Goal: Task Accomplishment & Management: Complete application form

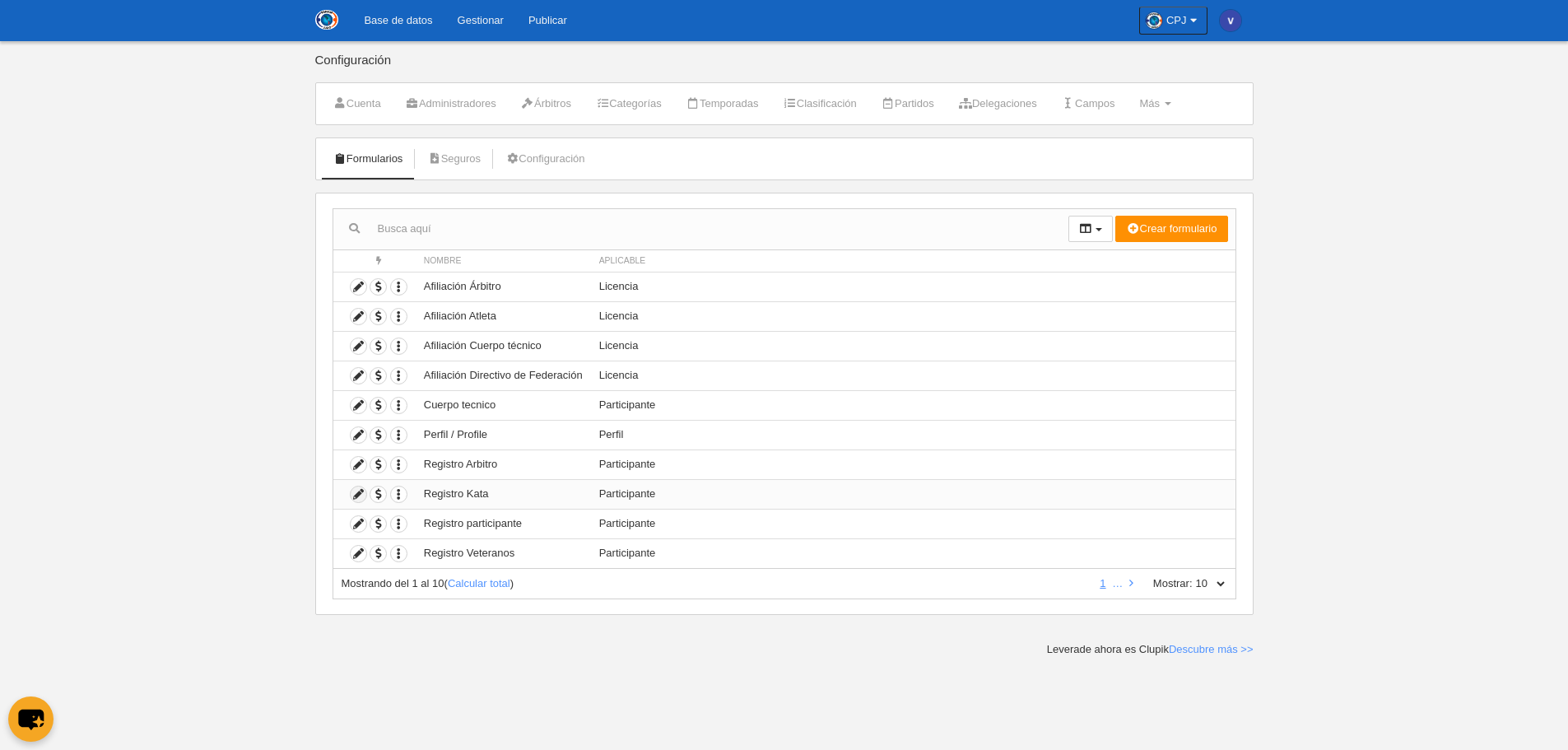
click at [356, 491] on icon at bounding box center [358, 494] width 16 height 16
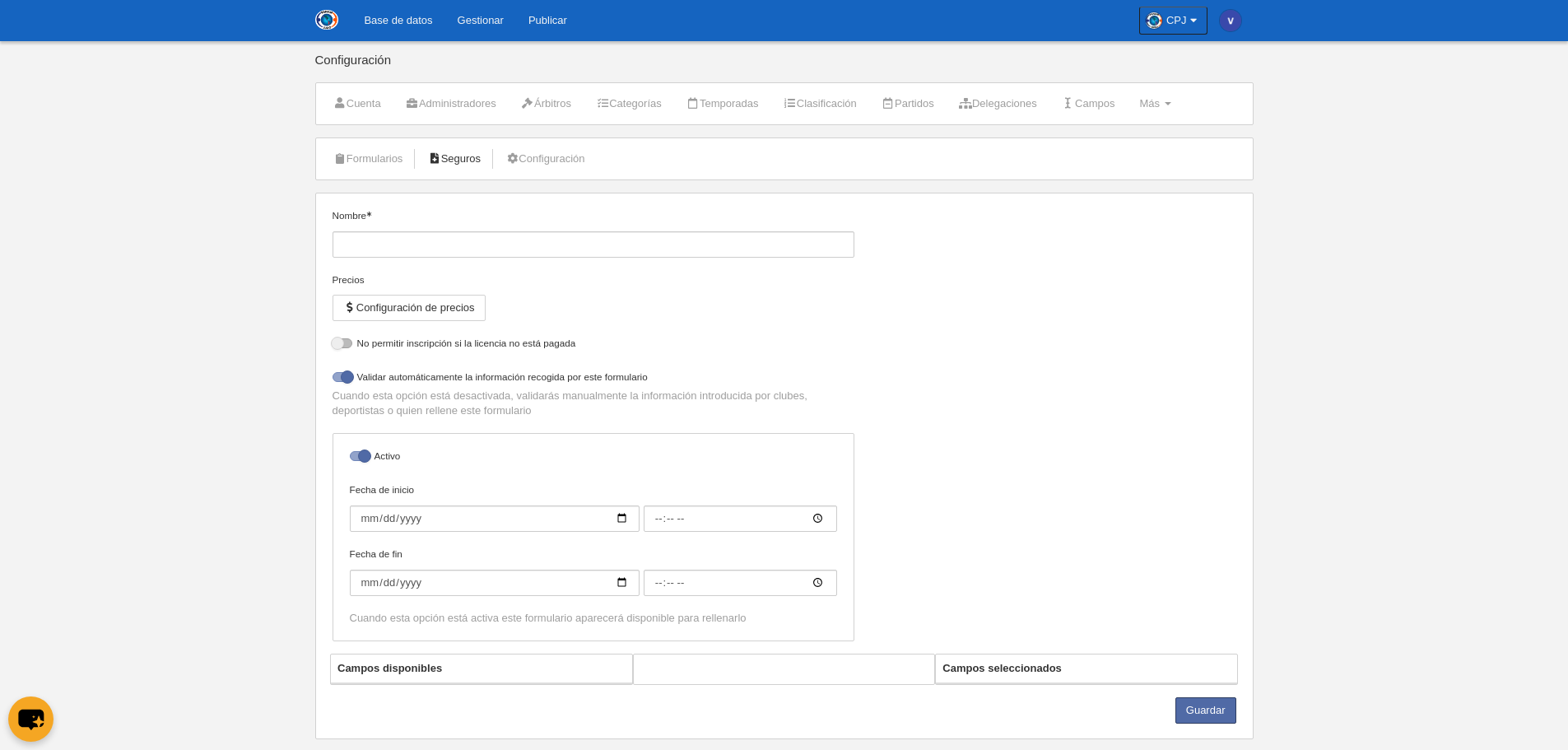
type input "Registro Kata"
checkbox input "true"
select select "selected"
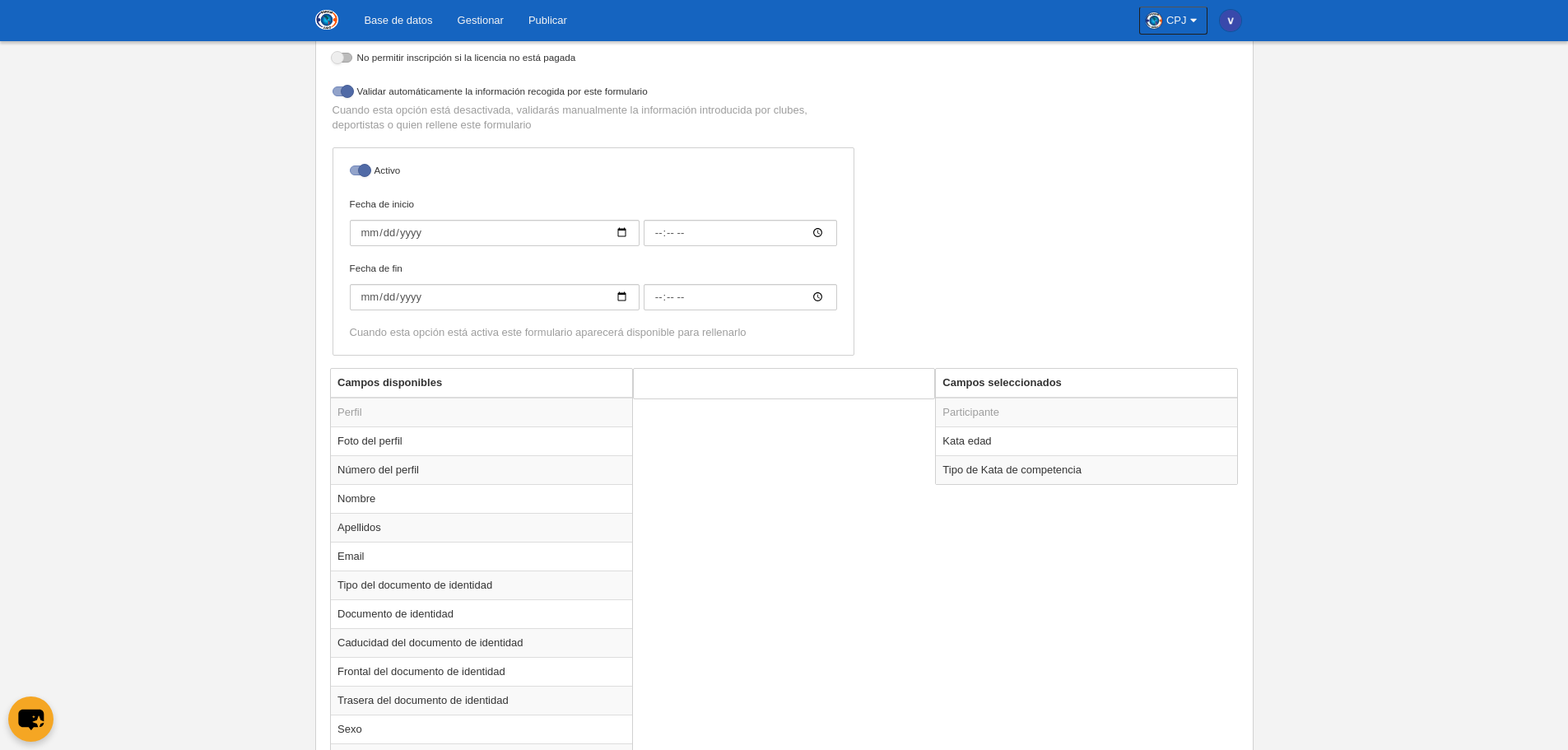
scroll to position [576, 0]
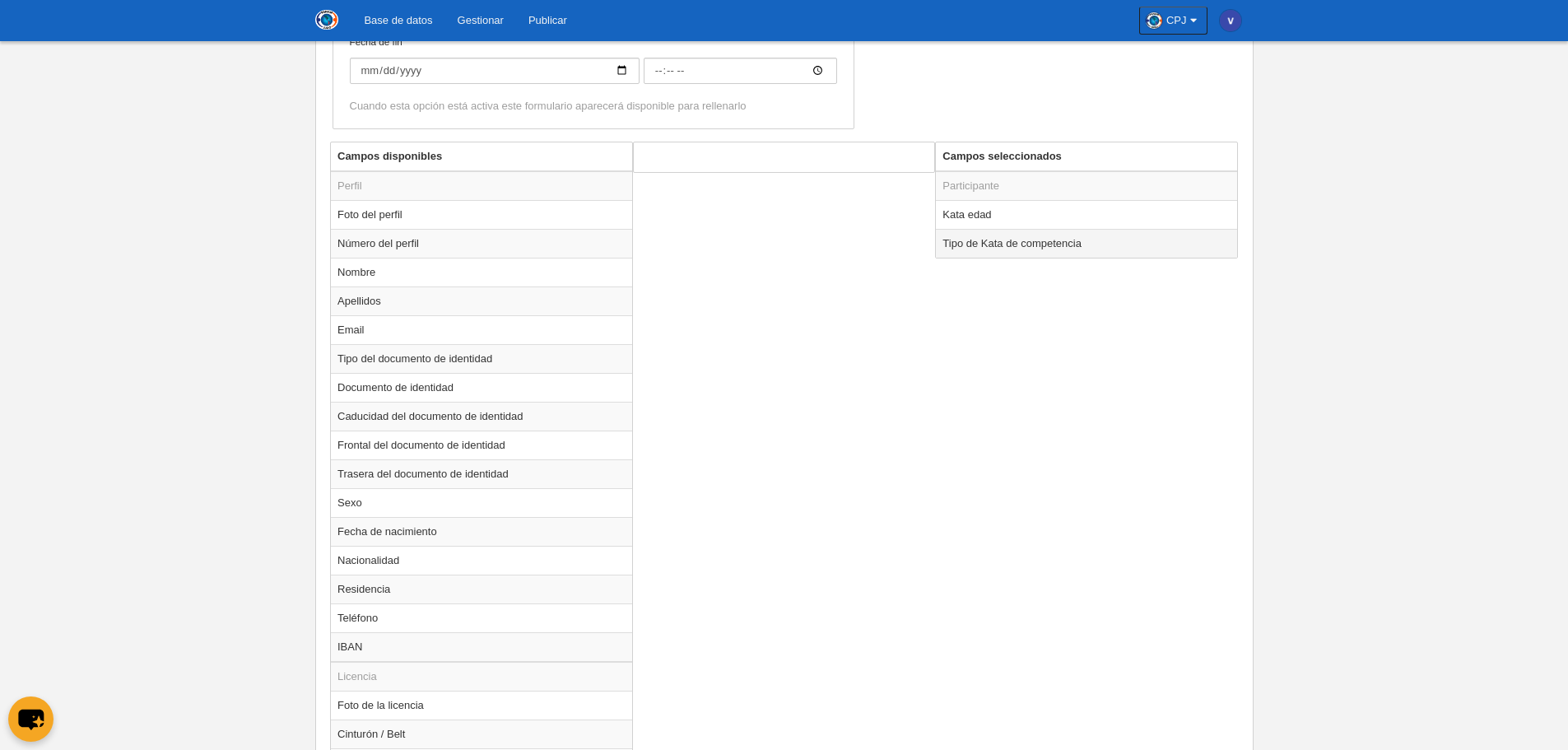
click at [1012, 246] on td "Tipo de Kata de competencia" at bounding box center [1086, 243] width 301 height 29
radio input "true"
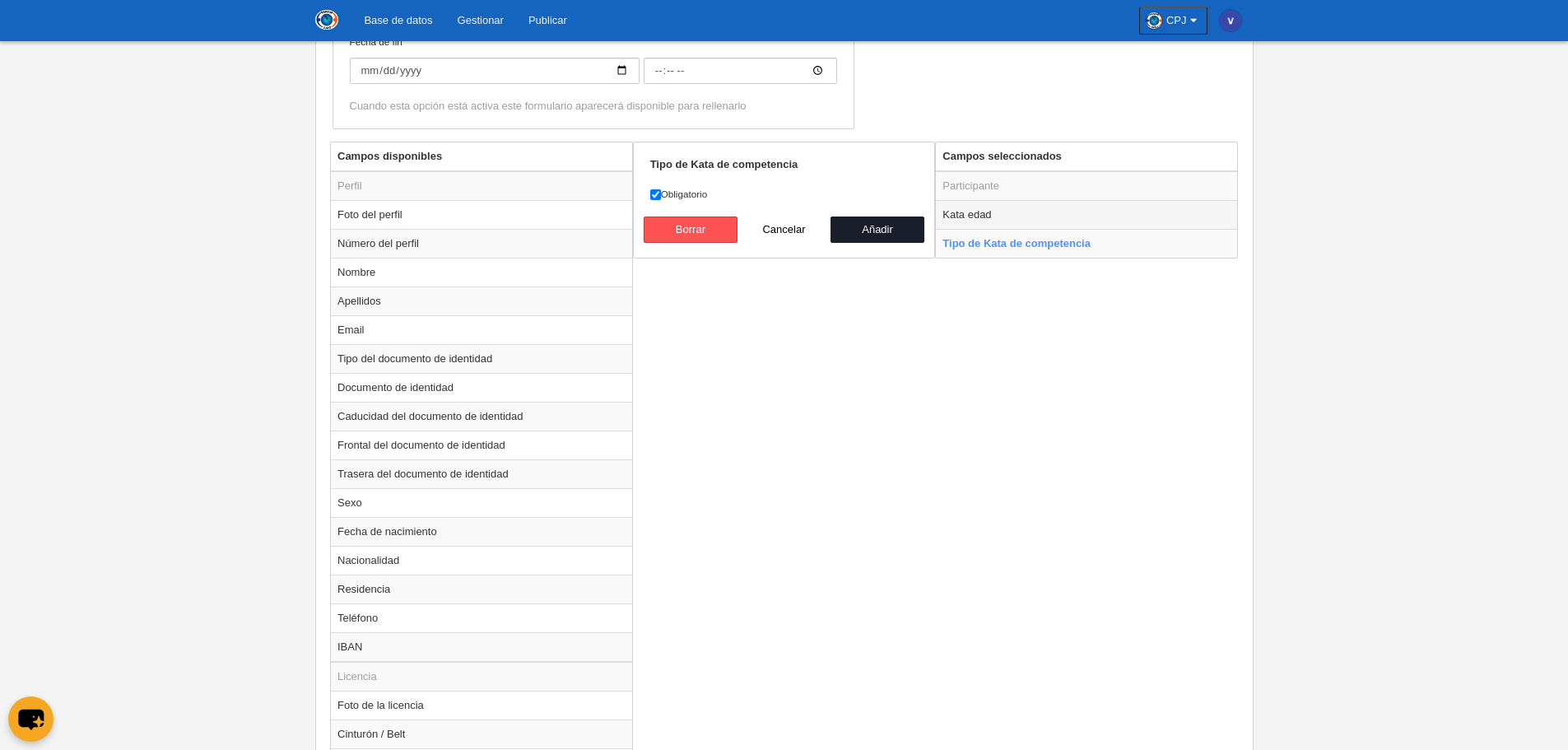
click at [986, 224] on td "Kata edad" at bounding box center [1086, 214] width 301 height 29
radio input "true"
select select
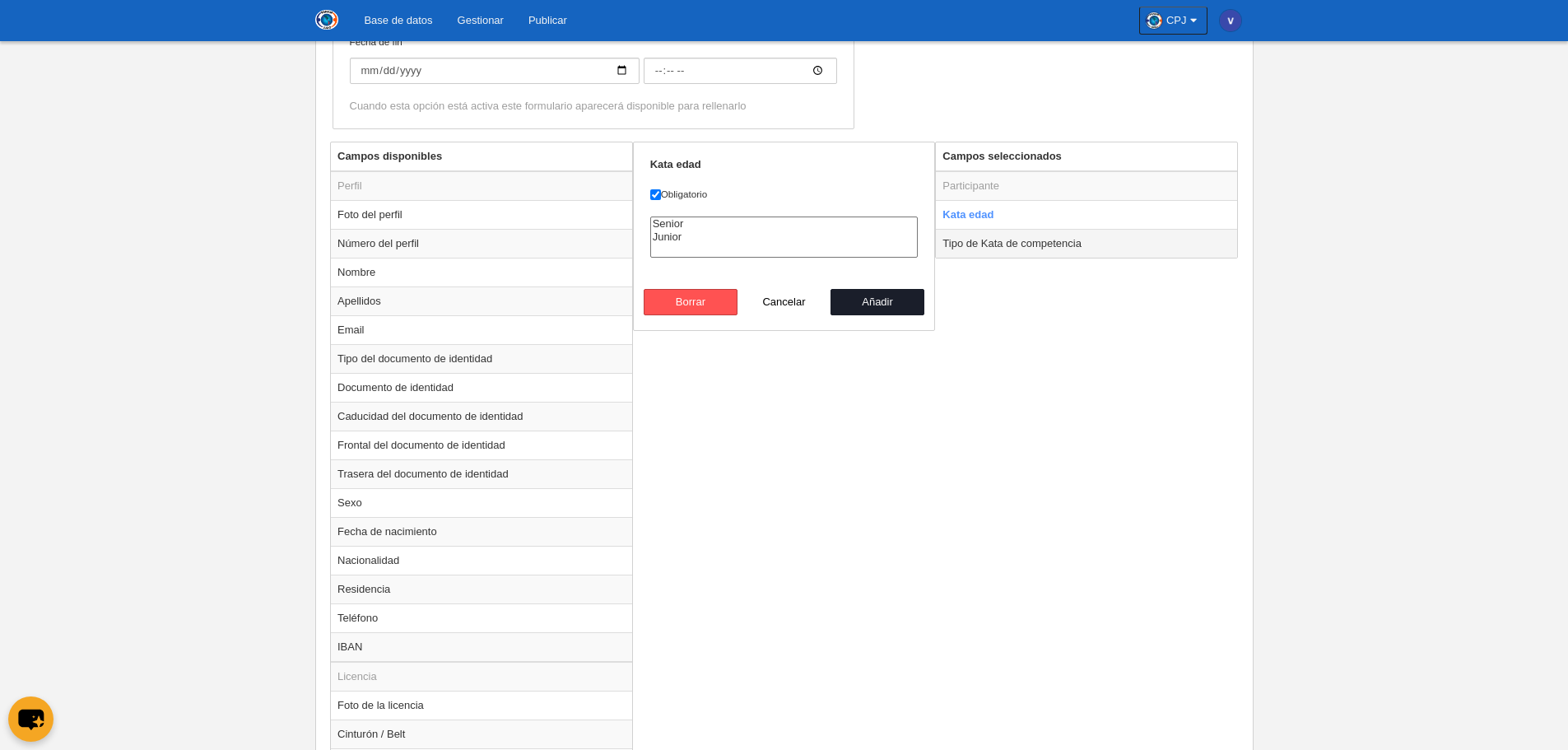
click at [986, 238] on td "Tipo de Kata de competencia" at bounding box center [1086, 243] width 301 height 29
radio input "false"
radio input "true"
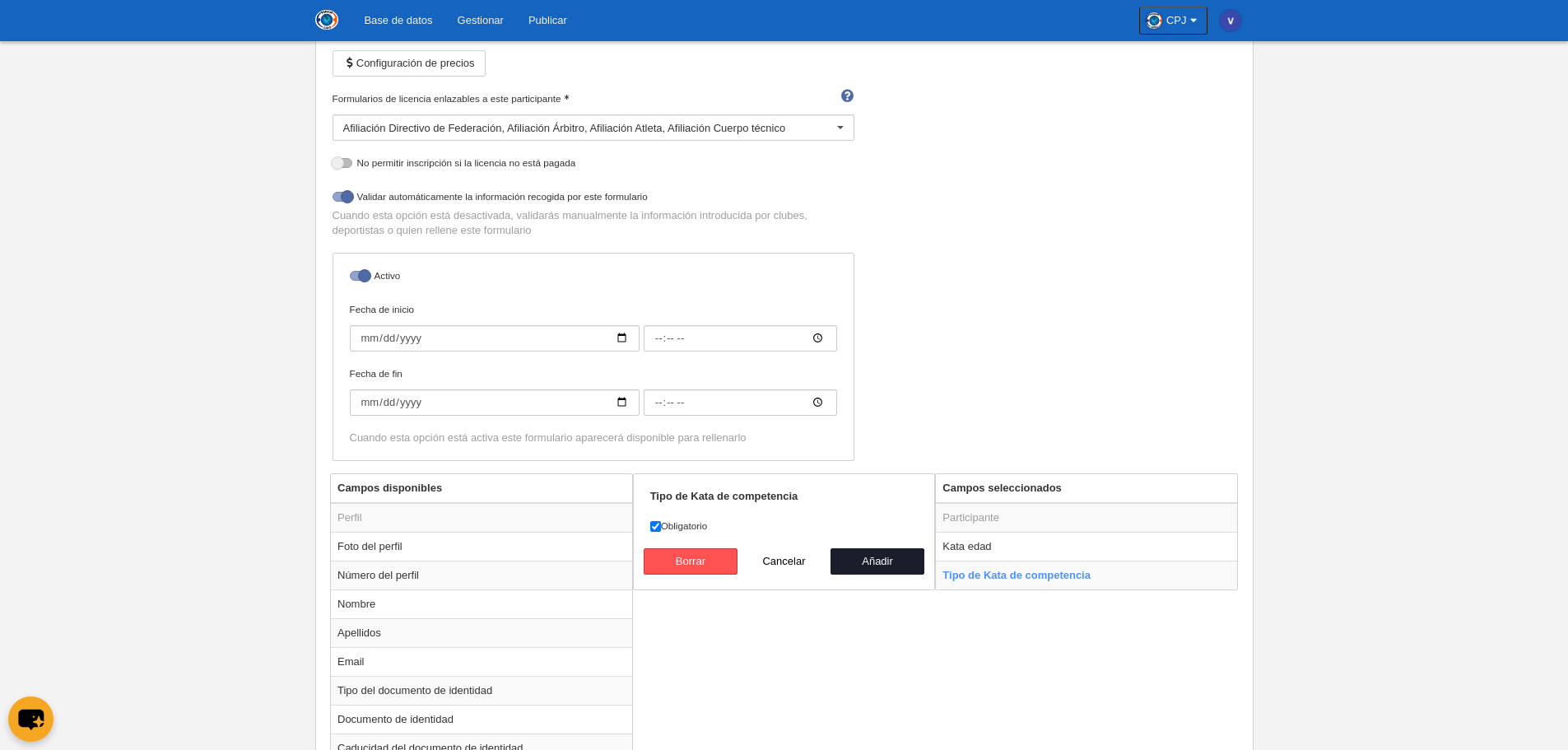
scroll to position [0, 0]
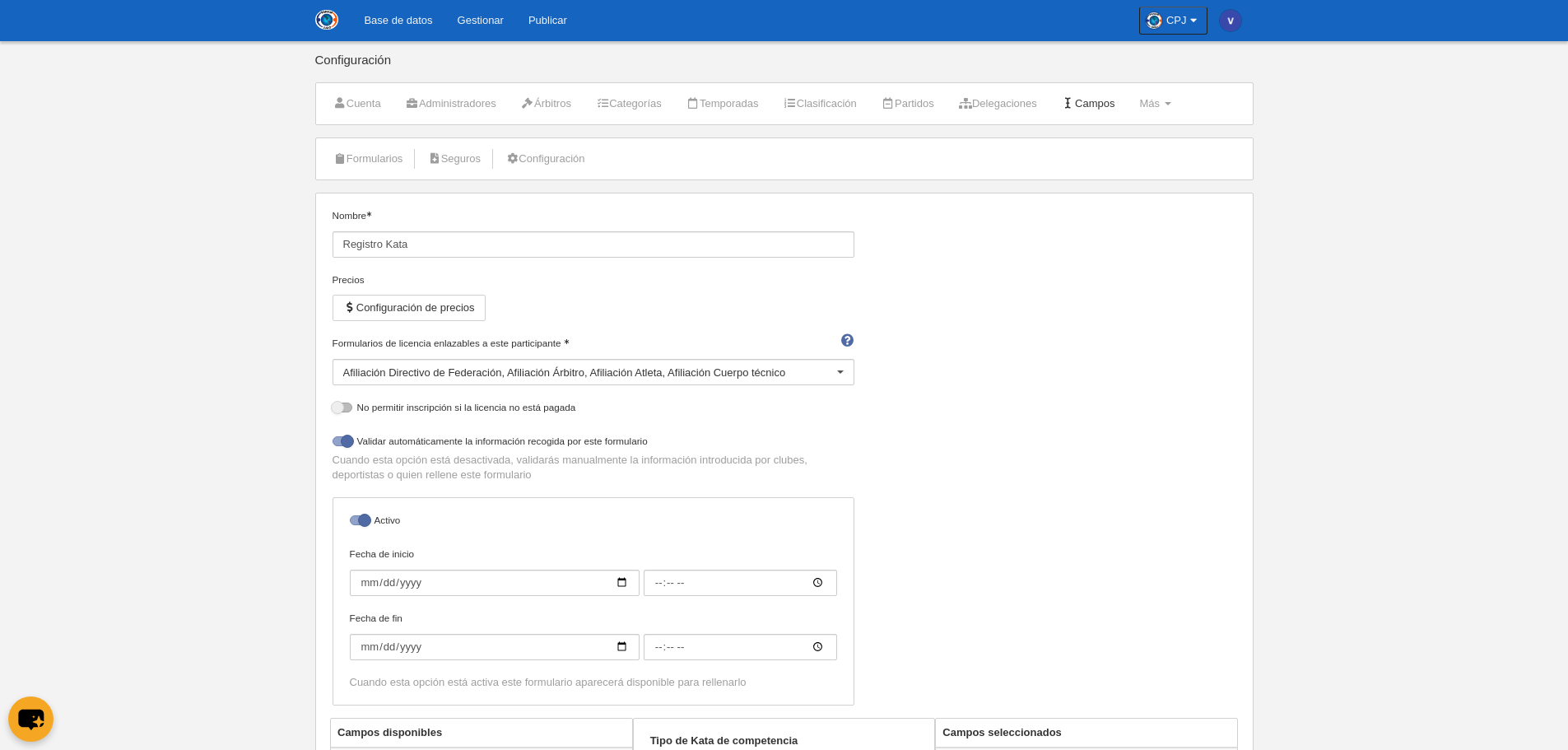
click at [1125, 95] on link "Campos" at bounding box center [1088, 103] width 72 height 25
